Goal: Check status: Check status

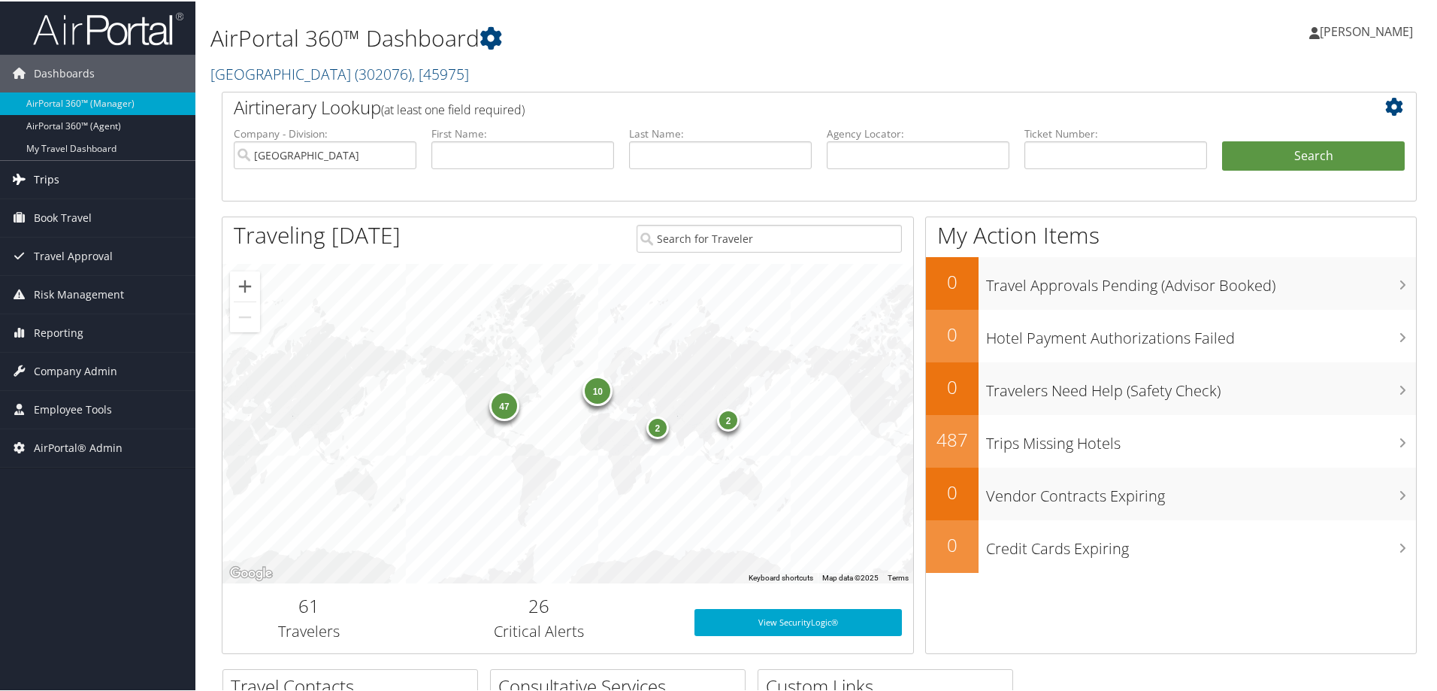
click at [77, 174] on link "Trips" at bounding box center [97, 178] width 195 height 38
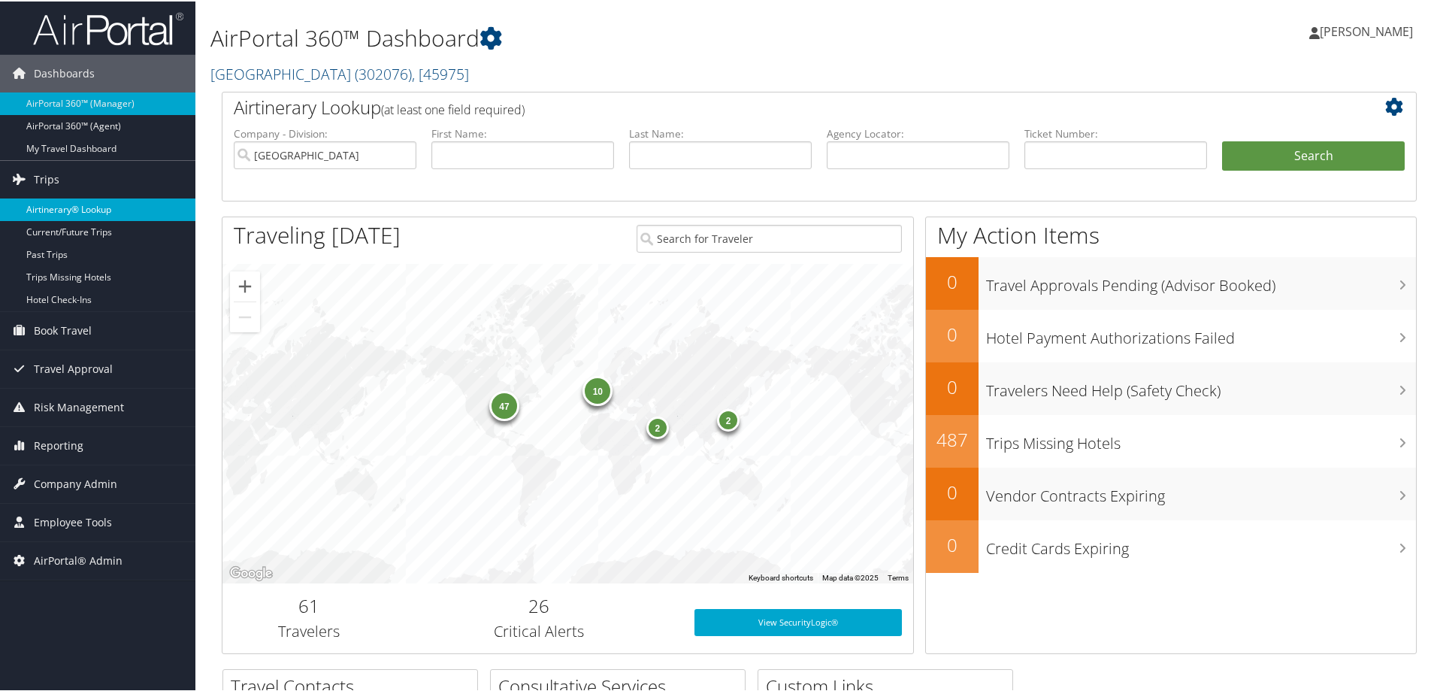
click at [71, 210] on link "Airtinerary® Lookup" at bounding box center [97, 208] width 195 height 23
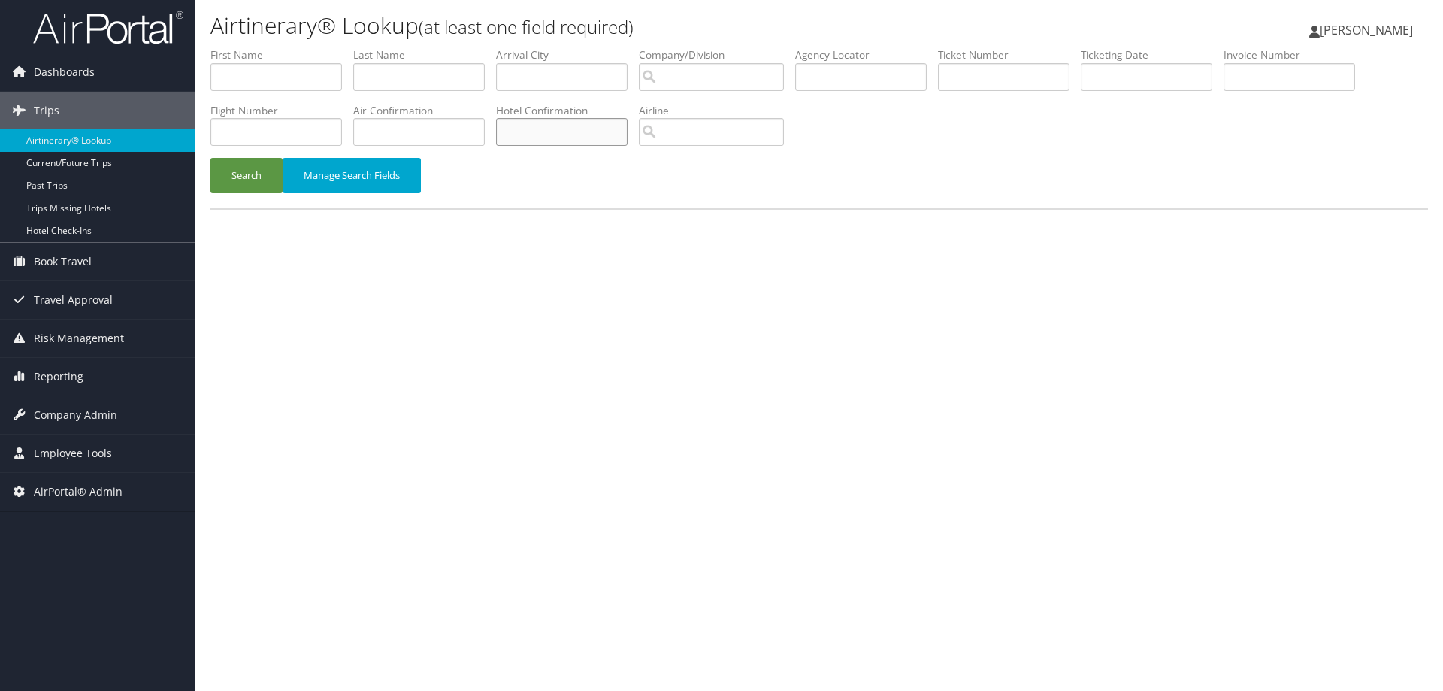
paste input "3935SF100496"
type input "3935SF100496"
click at [253, 177] on button "Search" at bounding box center [246, 175] width 72 height 35
click at [398, 72] on input "text" at bounding box center [419, 77] width 132 height 28
paste input "Gaytan"
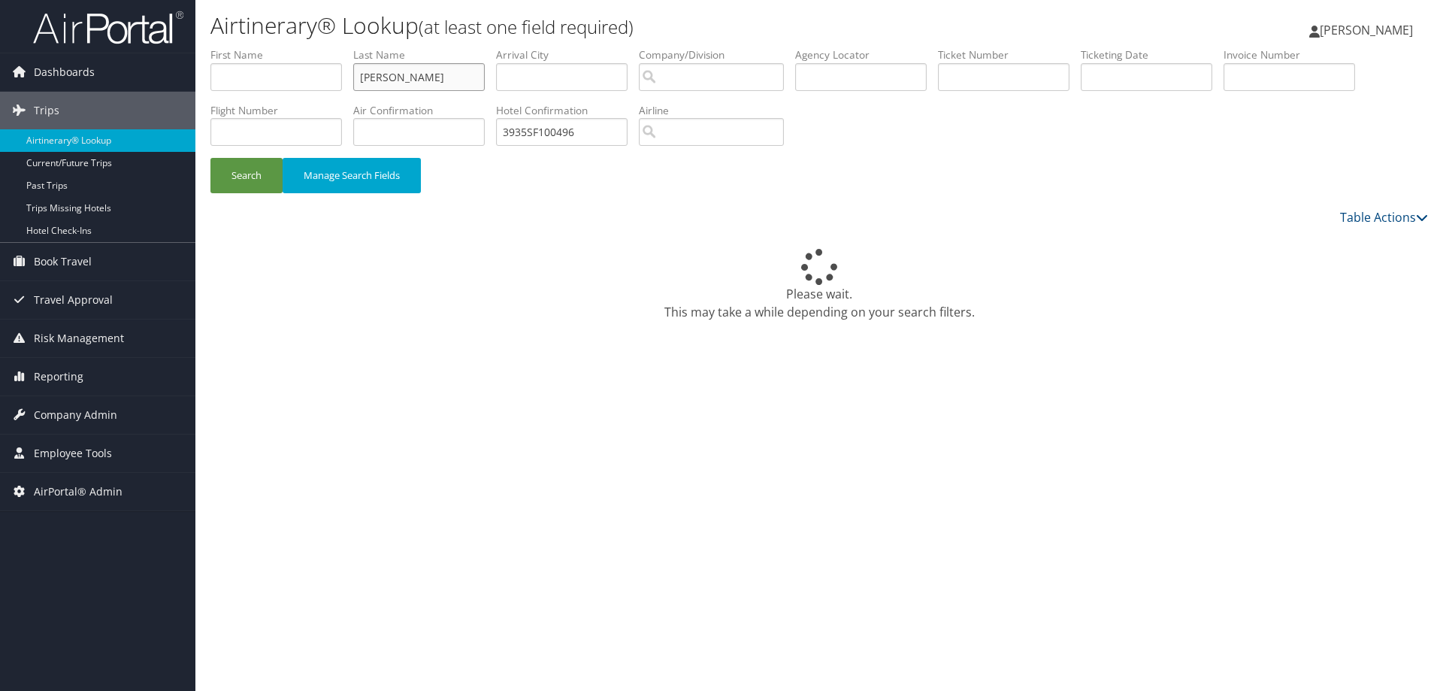
type input "Gaytan"
drag, startPoint x: 599, startPoint y: 132, endPoint x: 496, endPoint y: 123, distance: 103.3
click at [496, 47] on ul "First Name Last Name Gaytan Departure City Arrival City Company/Division Airpor…" at bounding box center [818, 47] width 1217 height 0
click at [258, 168] on button "Search" at bounding box center [246, 175] width 72 height 35
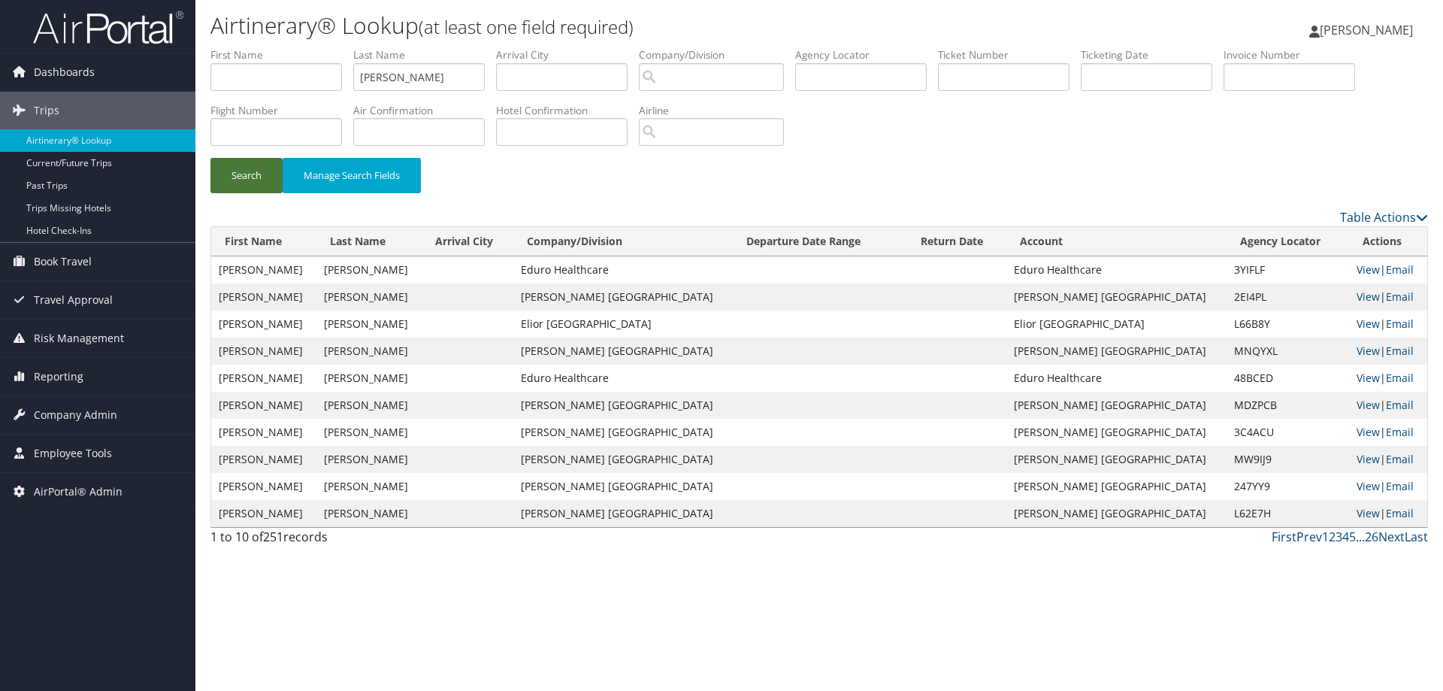
click at [258, 168] on button "Search" at bounding box center [246, 175] width 72 height 35
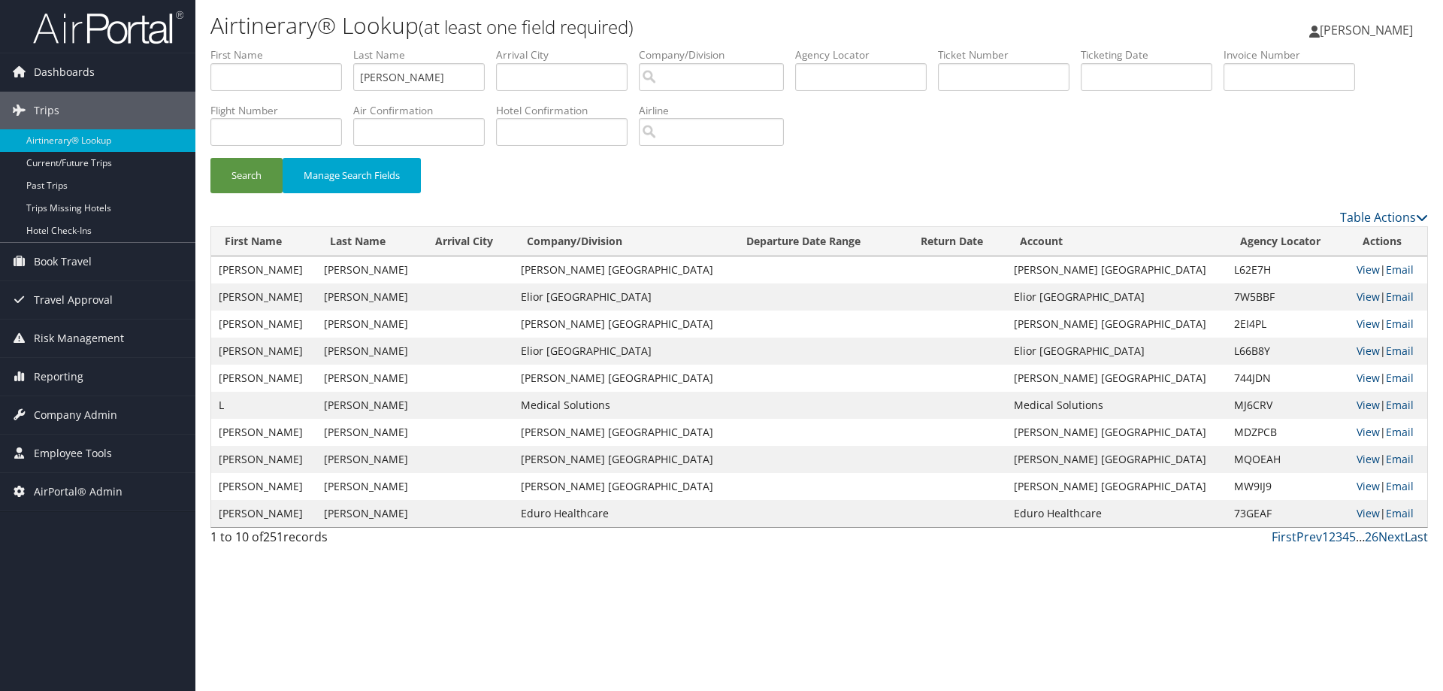
click at [1412, 535] on link "Last" at bounding box center [1415, 536] width 23 height 17
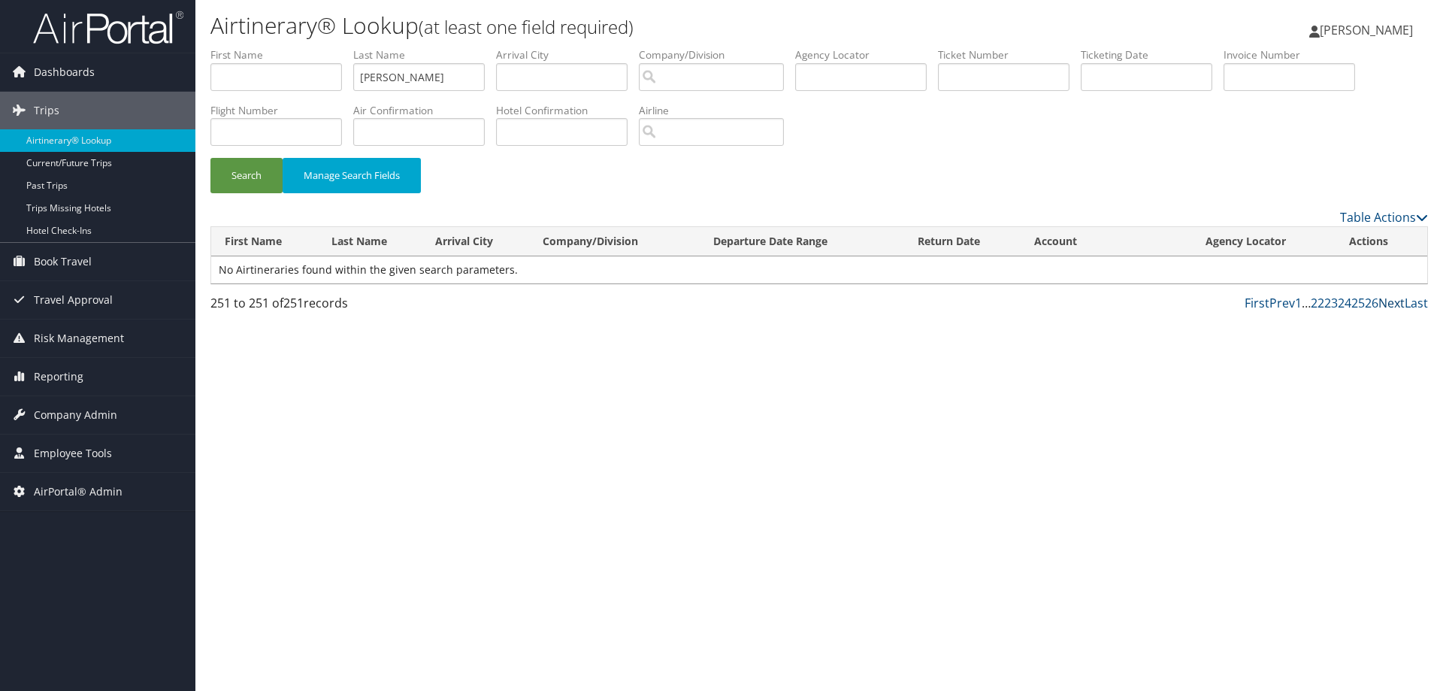
click at [1393, 298] on link "Next" at bounding box center [1391, 303] width 26 height 17
click at [1389, 303] on link "Next" at bounding box center [1391, 303] width 26 height 17
click at [1374, 303] on link "26" at bounding box center [1372, 303] width 14 height 17
click at [1352, 301] on link "25" at bounding box center [1358, 303] width 14 height 17
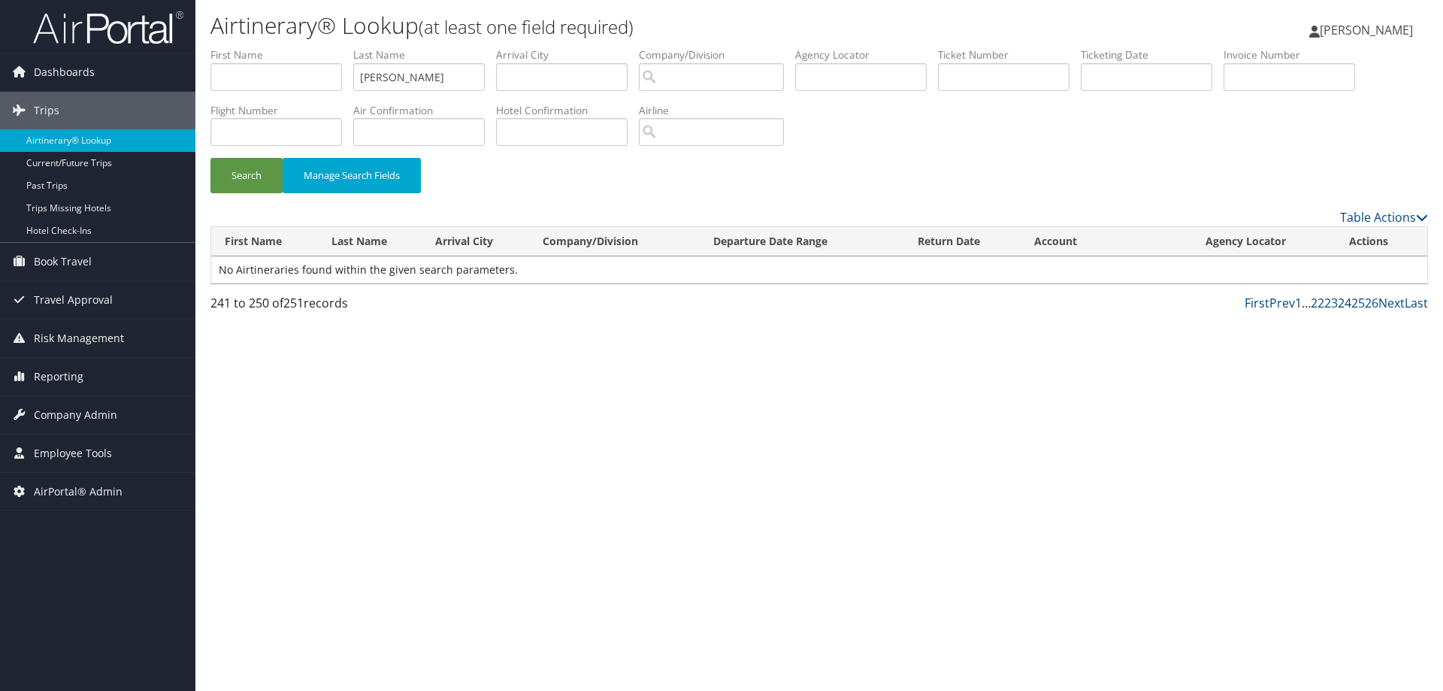
click at [1342, 301] on link "24" at bounding box center [1345, 303] width 14 height 17
click at [1334, 302] on link "23" at bounding box center [1331, 303] width 14 height 17
click at [1320, 302] on link "22" at bounding box center [1318, 303] width 14 height 17
click at [1324, 306] on link "21" at bounding box center [1322, 303] width 14 height 17
click at [1324, 306] on link "20" at bounding box center [1322, 303] width 14 height 17
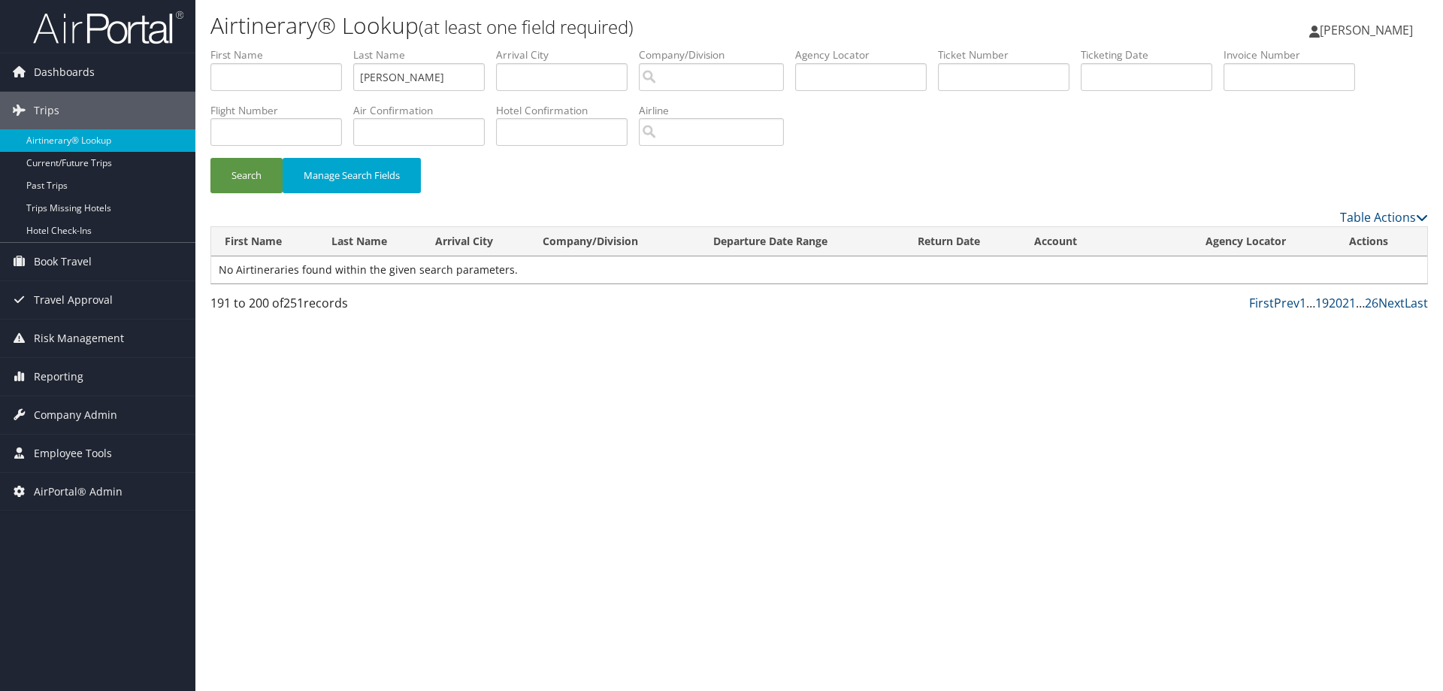
click at [1324, 306] on link "19" at bounding box center [1322, 303] width 14 height 17
click at [1324, 306] on link "18" at bounding box center [1322, 303] width 14 height 17
click at [1324, 306] on link "17" at bounding box center [1322, 303] width 14 height 17
click at [1324, 306] on link "16" at bounding box center [1322, 303] width 14 height 17
click at [1324, 306] on link "15" at bounding box center [1322, 303] width 14 height 17
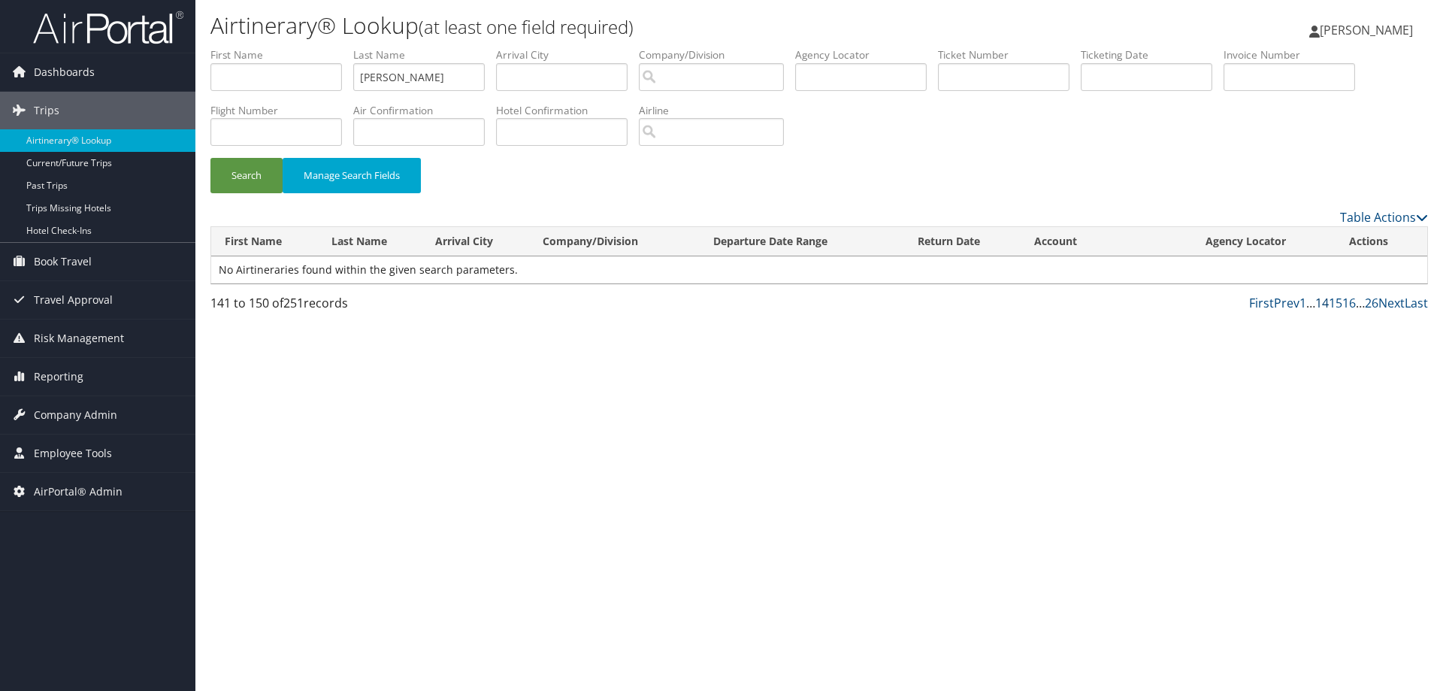
click at [1324, 306] on link "14" at bounding box center [1322, 303] width 14 height 17
click at [1324, 306] on link "13" at bounding box center [1322, 303] width 14 height 17
click at [1324, 306] on link "12" at bounding box center [1322, 303] width 14 height 17
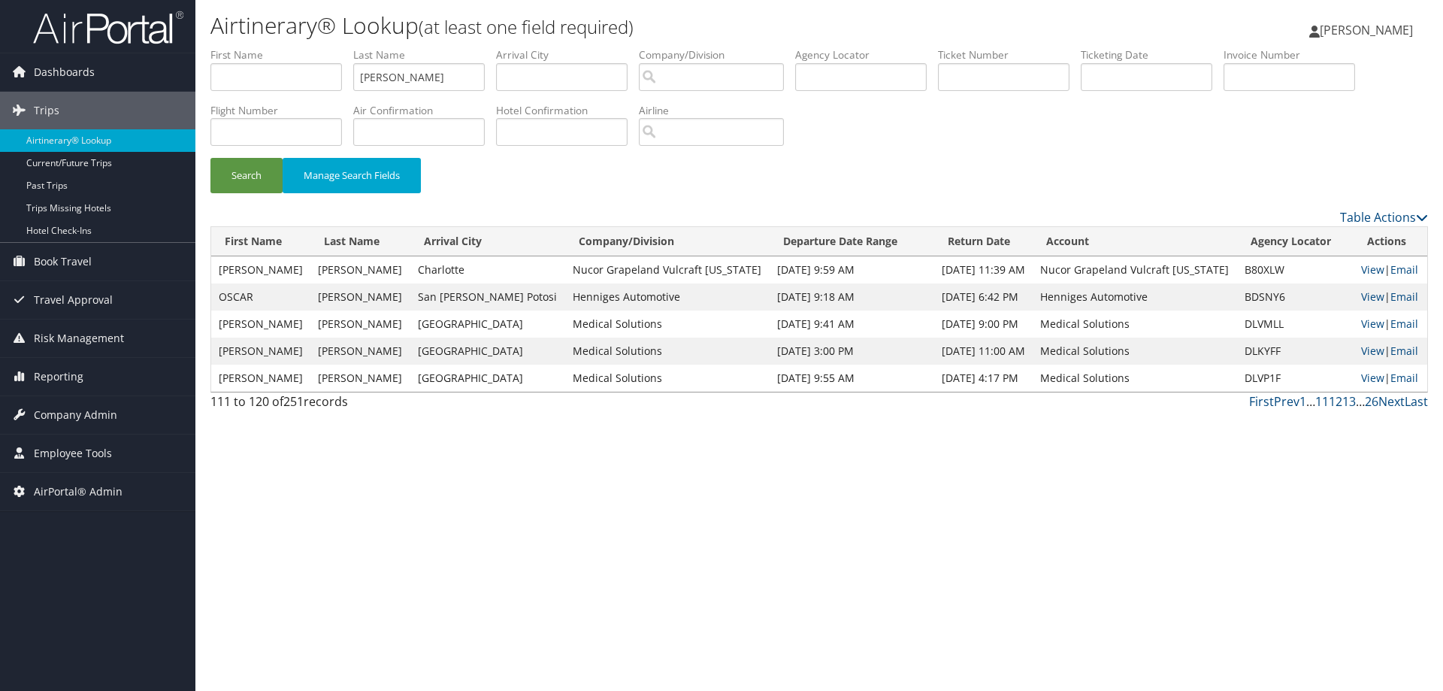
click at [1324, 306] on td "BDSNY6" at bounding box center [1295, 296] width 116 height 27
click at [1365, 374] on link "View" at bounding box center [1372, 377] width 23 height 14
click at [1362, 350] on link "View" at bounding box center [1372, 350] width 23 height 14
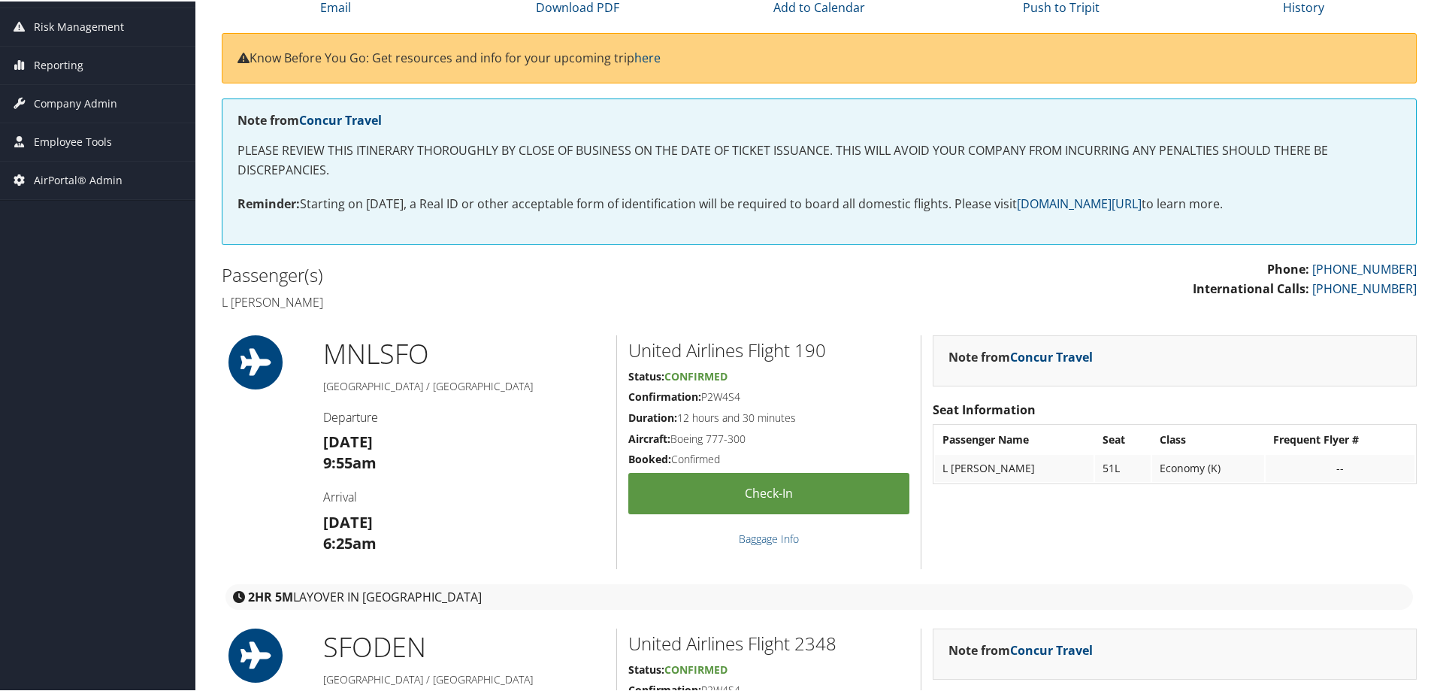
scroll to position [59, 0]
